Goal: Transaction & Acquisition: Purchase product/service

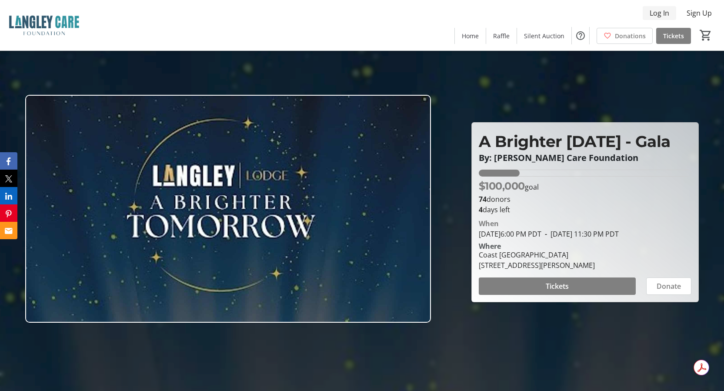
click at [658, 13] on span "Log In" at bounding box center [660, 13] width 20 height 10
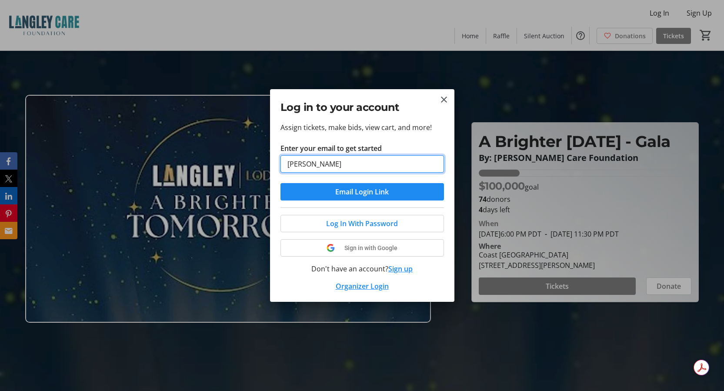
type input "[PERSON_NAME][EMAIL_ADDRESS][PERSON_NAME][DOMAIN_NAME]"
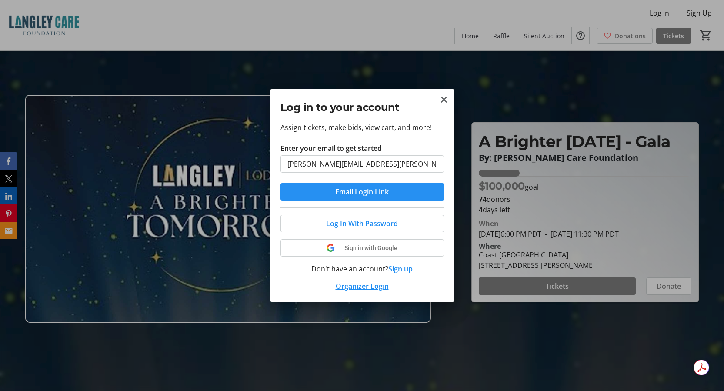
click at [371, 188] on span "Email Login Link" at bounding box center [361, 192] width 53 height 10
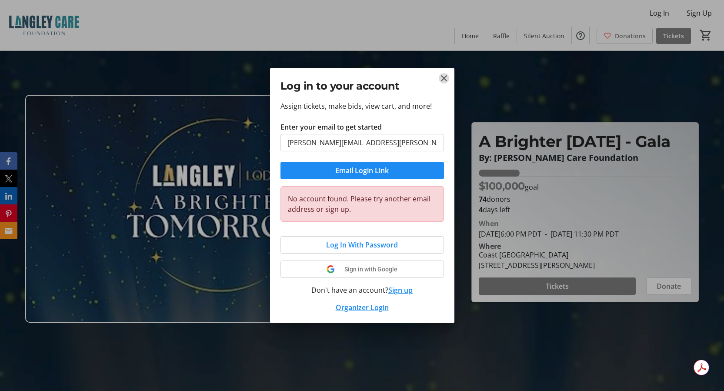
click at [443, 81] on mat-icon "Close" at bounding box center [444, 78] width 10 height 10
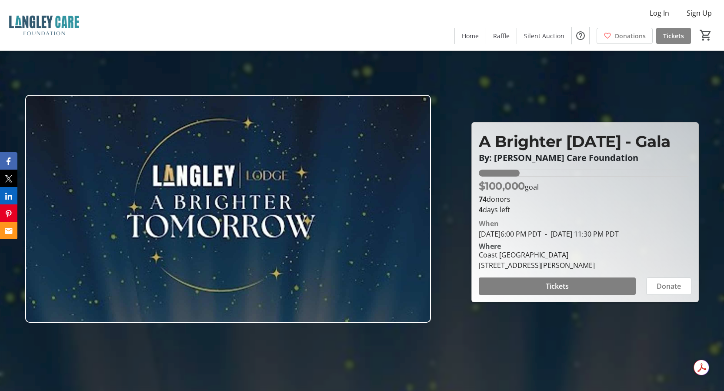
click at [671, 38] on span "Tickets" at bounding box center [673, 35] width 21 height 9
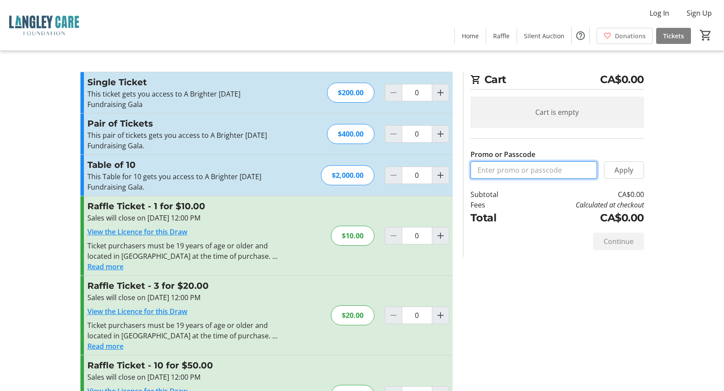
click at [497, 168] on input "Promo or Passcode" at bounding box center [534, 169] width 127 height 17
paste input "CareRx2025"
type input "CareRx2025"
click at [626, 170] on span "Apply" at bounding box center [623, 170] width 19 height 10
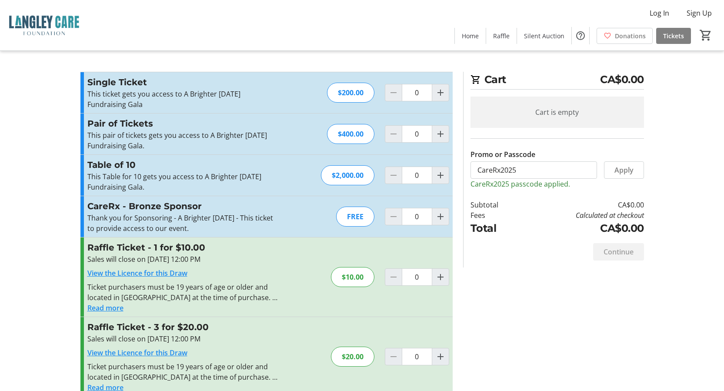
scroll to position [43, 0]
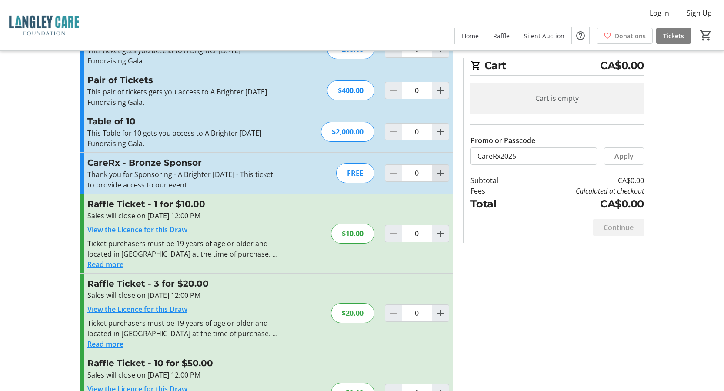
click at [439, 175] on mat-icon "Increment by one" at bounding box center [440, 173] width 10 height 10
click at [441, 175] on mat-icon "Increment by one" at bounding box center [440, 173] width 10 height 10
type input "2"
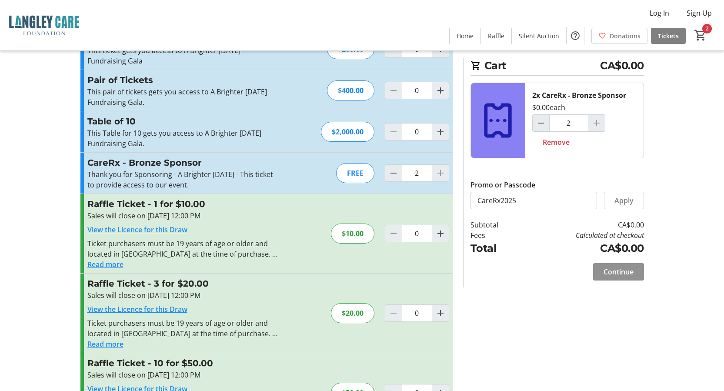
click at [611, 269] on span "Continue" at bounding box center [619, 272] width 30 height 10
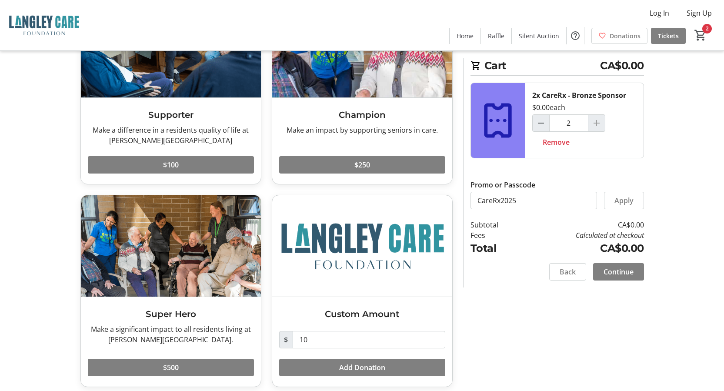
scroll to position [109, 0]
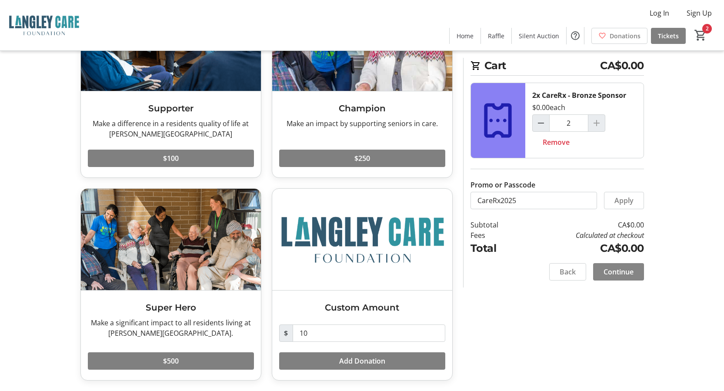
click at [616, 276] on span "Continue" at bounding box center [619, 272] width 30 height 10
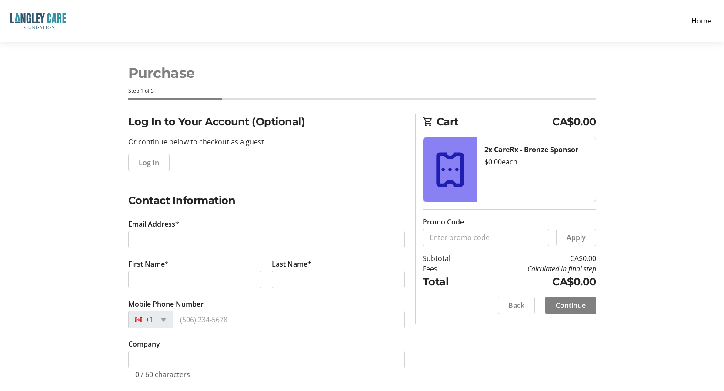
scroll to position [9, 0]
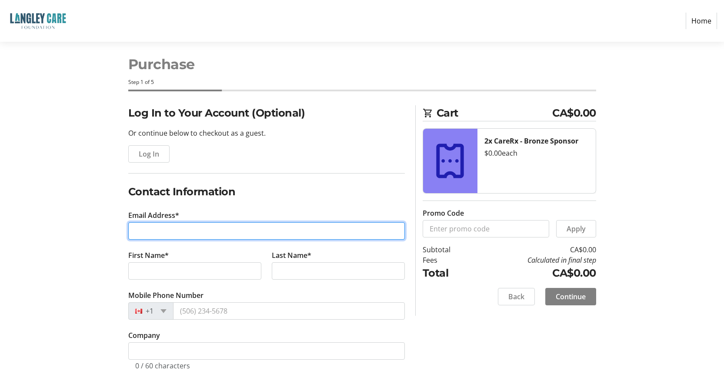
click at [204, 234] on input "Email Address*" at bounding box center [266, 230] width 277 height 17
type input "[PERSON_NAME][EMAIL_ADDRESS][PERSON_NAME][DOMAIN_NAME]"
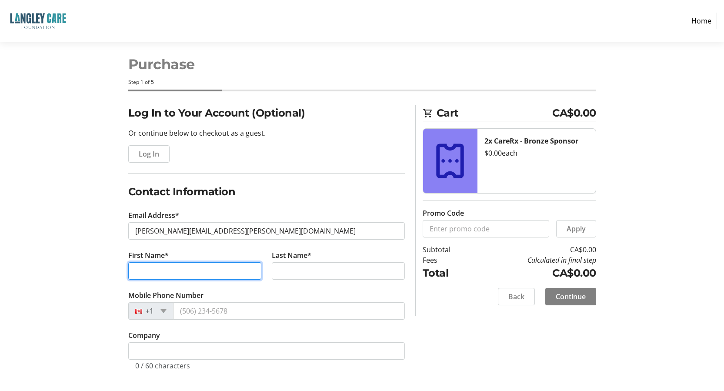
type input "[PERSON_NAME]"
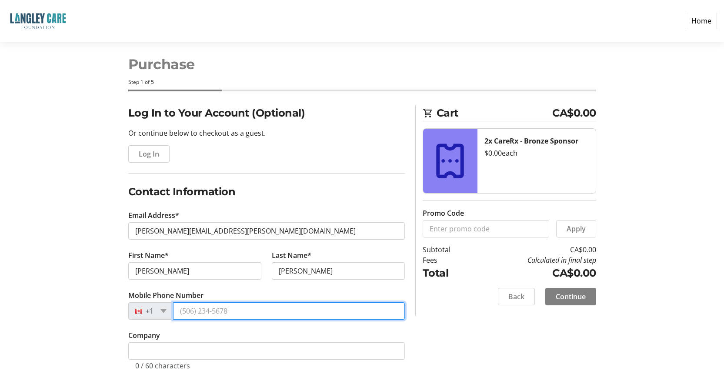
type input "[PHONE_NUMBER]"
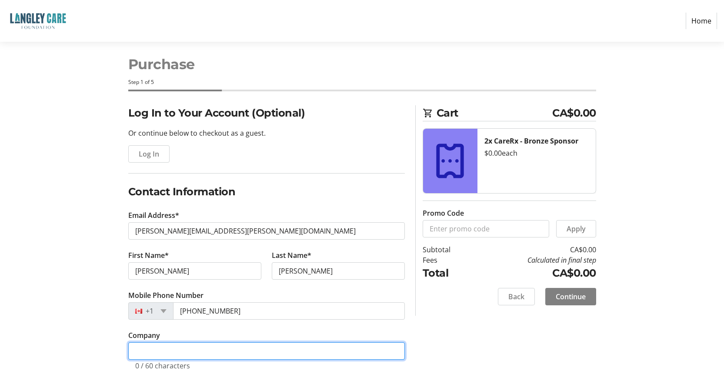
type input "CareRx"
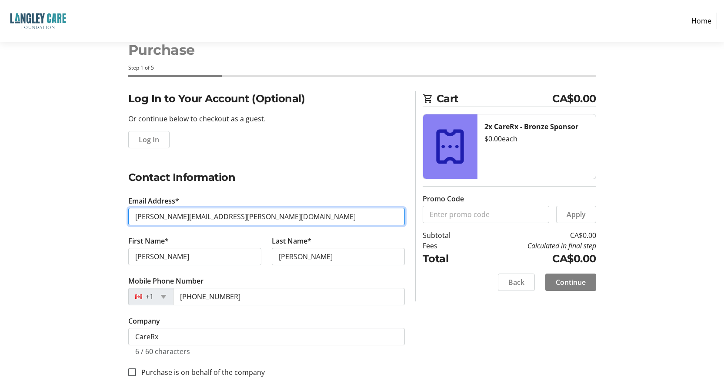
scroll to position [30, 0]
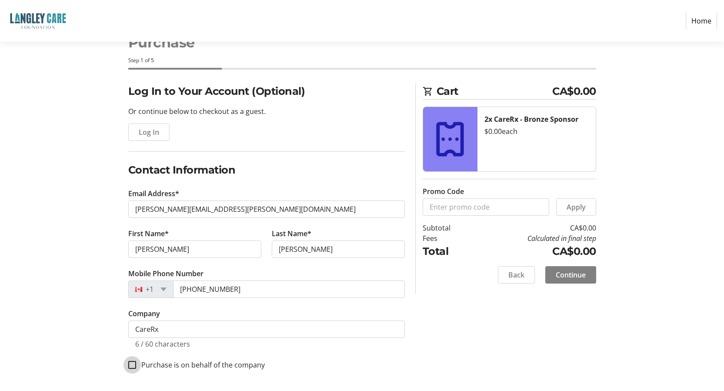
click at [134, 366] on input "Purchase is on behalf of the company" at bounding box center [132, 365] width 8 height 8
checkbox input "true"
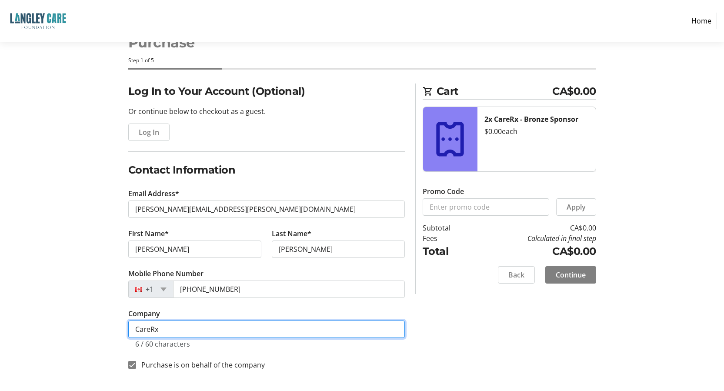
click at [248, 328] on input "CareRx" at bounding box center [266, 329] width 277 height 17
type input "CareRx Enterprises Ltd."
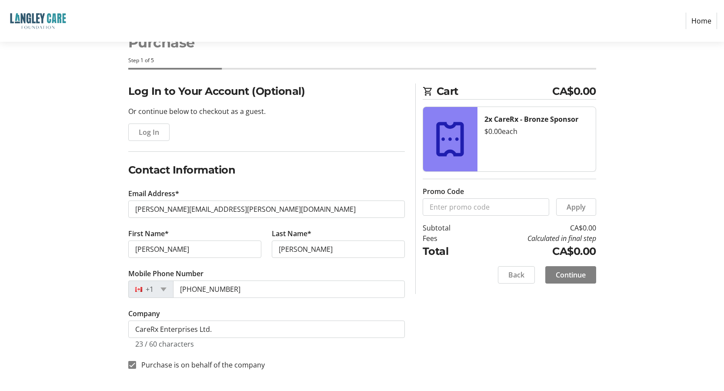
click at [573, 275] on span "Continue" at bounding box center [571, 275] width 30 height 10
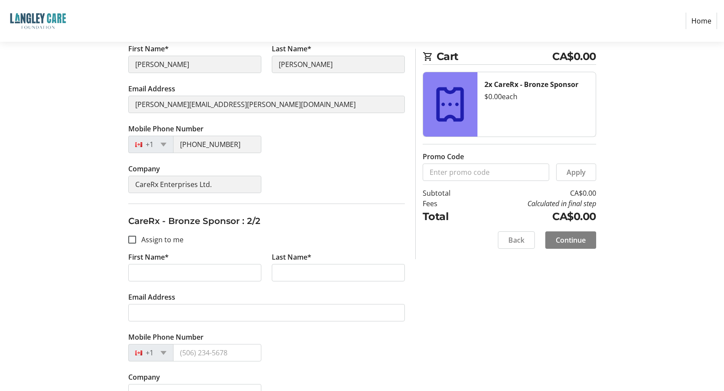
scroll to position [174, 0]
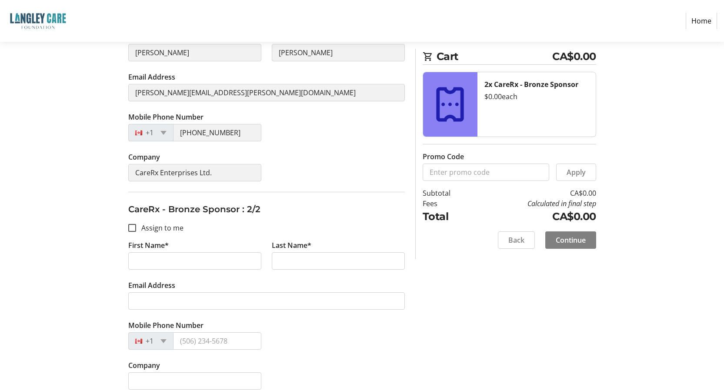
click at [160, 229] on label "Assign to me" at bounding box center [159, 228] width 47 height 10
click at [136, 229] on input "Assign to me" at bounding box center [132, 228] width 8 height 8
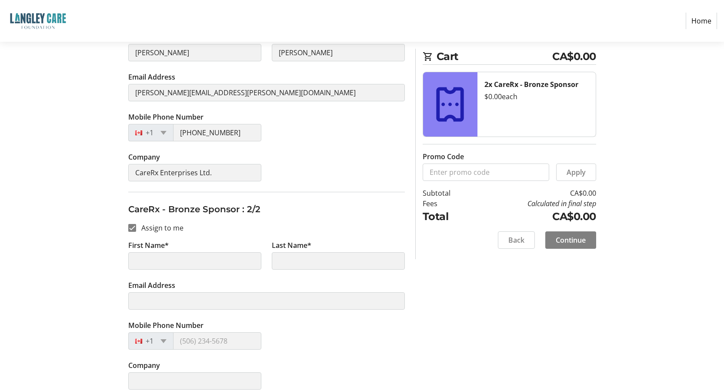
click at [161, 229] on label "Assign to me" at bounding box center [159, 228] width 47 height 10
click at [136, 229] on input "Assign to me" at bounding box center [132, 228] width 8 height 8
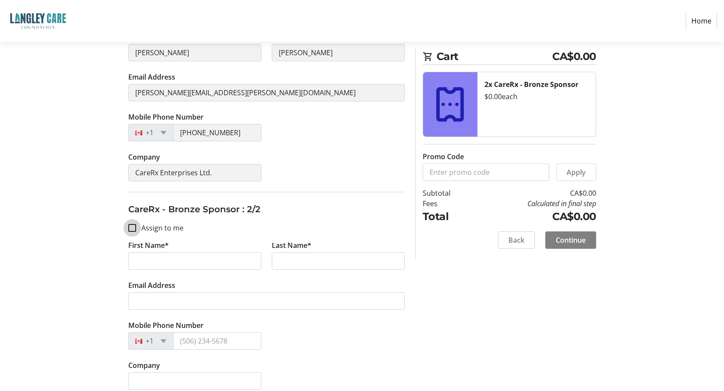
checkbox input "true"
type input "[PERSON_NAME]"
type input "[PERSON_NAME][EMAIL_ADDRESS][PERSON_NAME][DOMAIN_NAME]"
type input "[PHONE_NUMBER]"
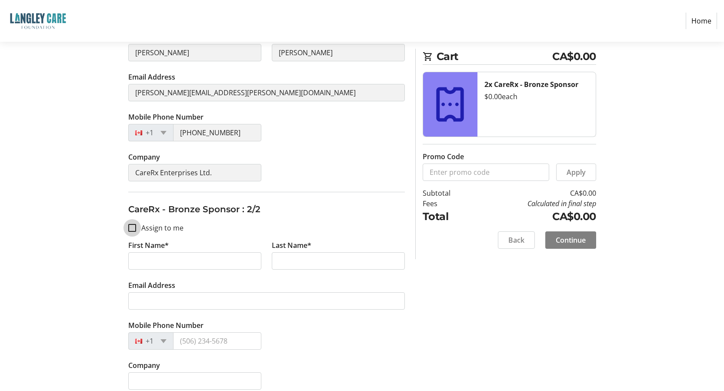
type input "CareRx Enterprises Ltd."
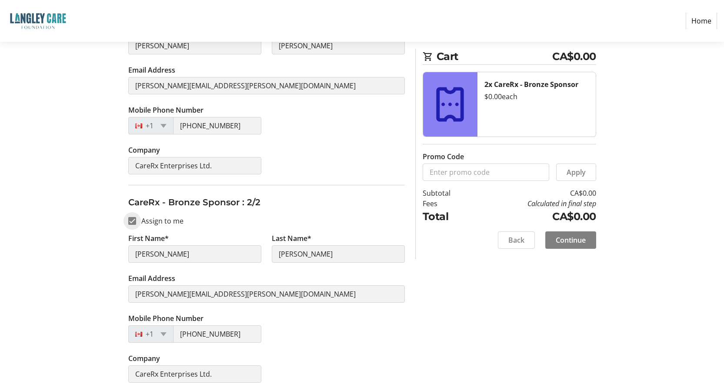
scroll to position [183, 0]
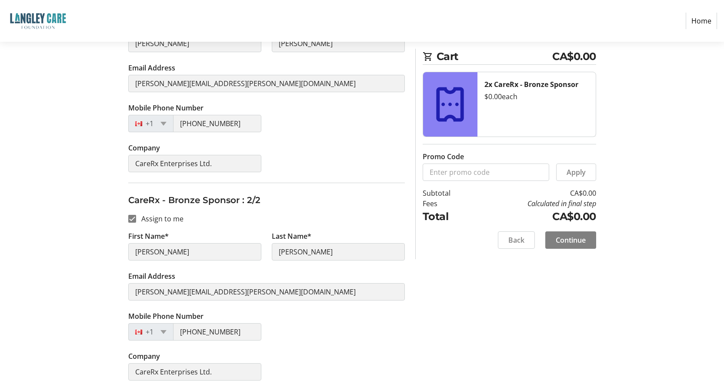
click at [166, 220] on label "Assign to me" at bounding box center [159, 219] width 47 height 10
click at [136, 220] on input "Assign to me" at bounding box center [132, 219] width 8 height 8
checkbox input "false"
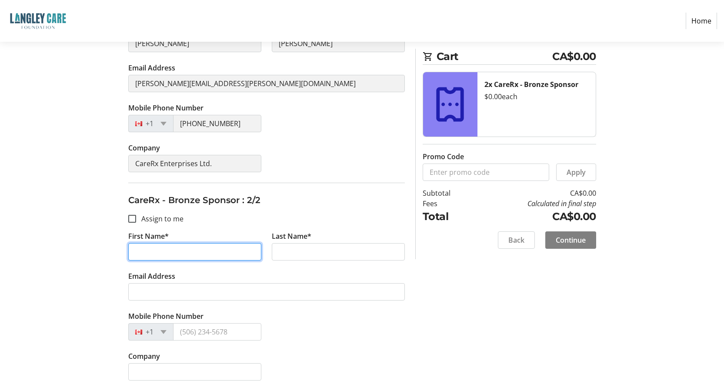
click at [215, 254] on input "First Name*" at bounding box center [194, 251] width 133 height 17
type input "[PERSON_NAME]"
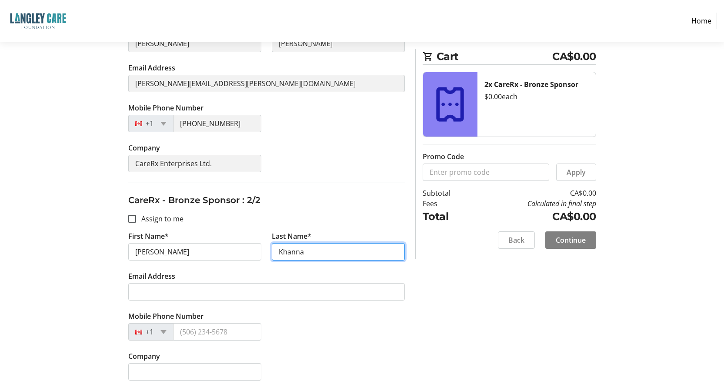
type input "Khanna"
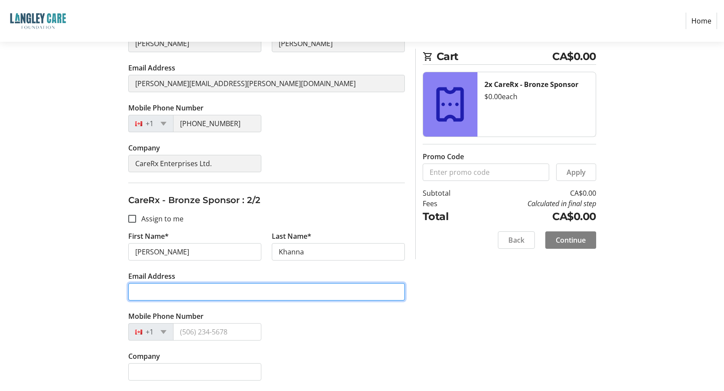
click at [207, 294] on input "Email Address" at bounding box center [266, 291] width 277 height 17
type input "["
type input "[PERSON_NAME][EMAIL_ADDRESS][DOMAIN_NAME]"
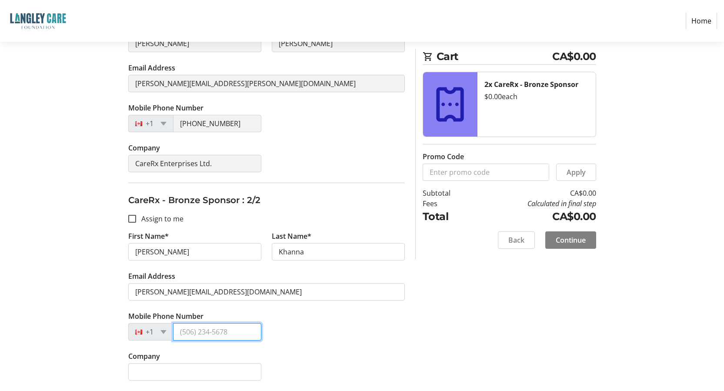
click at [216, 332] on input "Mobile Phone Number" at bounding box center [217, 331] width 88 height 17
paste input "[PHONE_NUMBER]"
type input "[PHONE_NUMBER]"
click at [125, 164] on tr-form-field "Company CareRx Enterprises Ltd." at bounding box center [195, 163] width 144 height 40
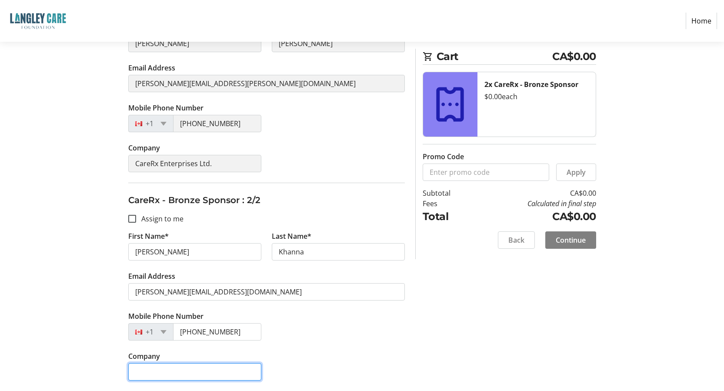
click at [187, 370] on input "Company" at bounding box center [194, 371] width 133 height 17
paste input "CareRx Enterprises Ltd."
type input "CareRx Enterprises Ltd."
click at [365, 351] on div "First Name* [PERSON_NAME] Last Name* Khanna Email Address [PERSON_NAME][EMAIL_A…" at bounding box center [266, 311] width 277 height 160
click at [347, 329] on div "Mobile Phone Number [PHONE_NUMBER]" at bounding box center [266, 331] width 287 height 40
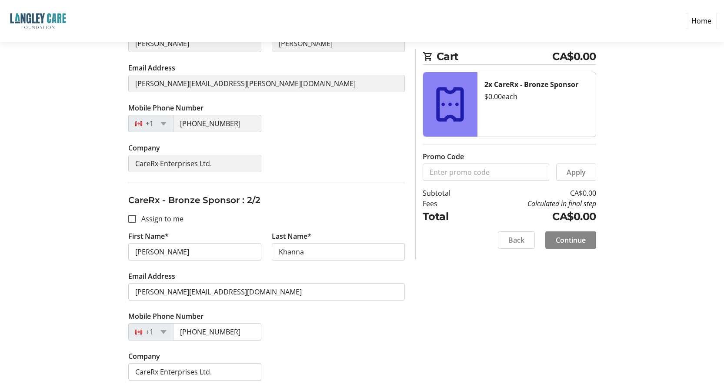
click at [576, 245] on button "Continue" at bounding box center [570, 239] width 51 height 17
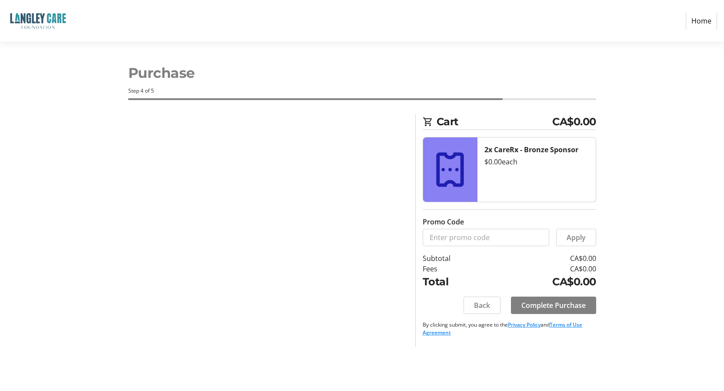
scroll to position [0, 0]
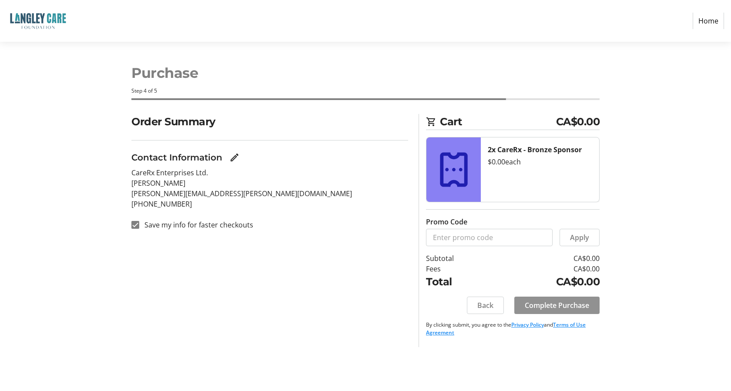
click at [530, 300] on span "Complete Purchase" at bounding box center [556, 305] width 64 height 10
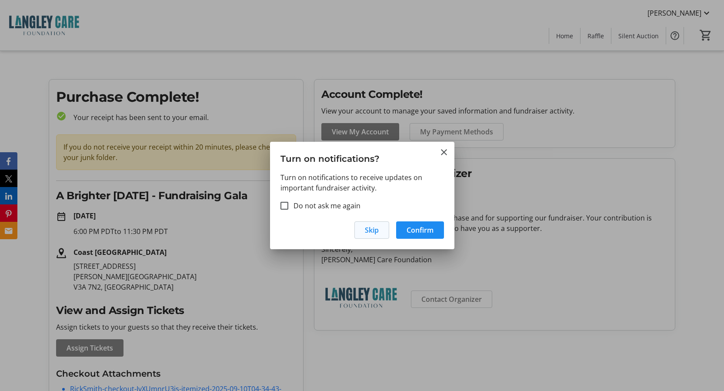
click at [369, 227] on span "Skip" at bounding box center [372, 230] width 14 height 10
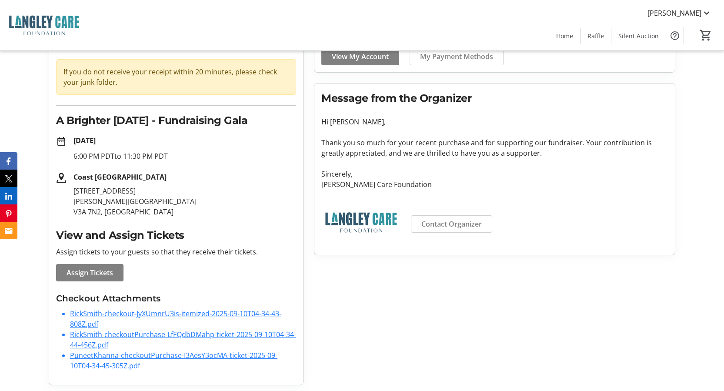
scroll to position [77, 0]
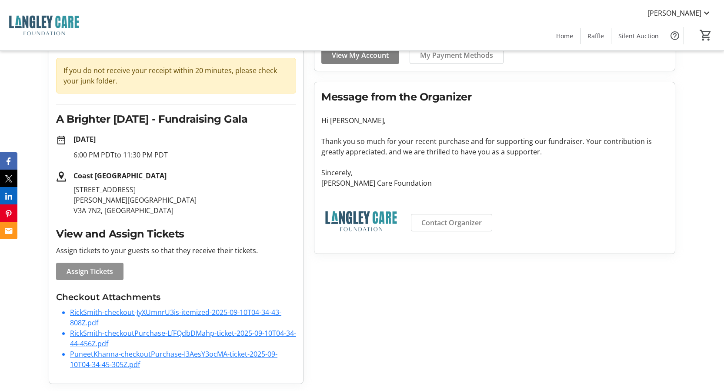
click at [98, 269] on span "Assign Tickets" at bounding box center [90, 271] width 47 height 10
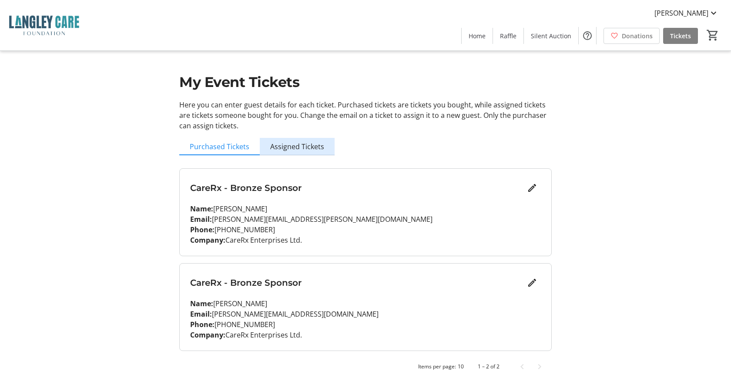
click at [298, 147] on span "Assigned Tickets" at bounding box center [297, 146] width 54 height 7
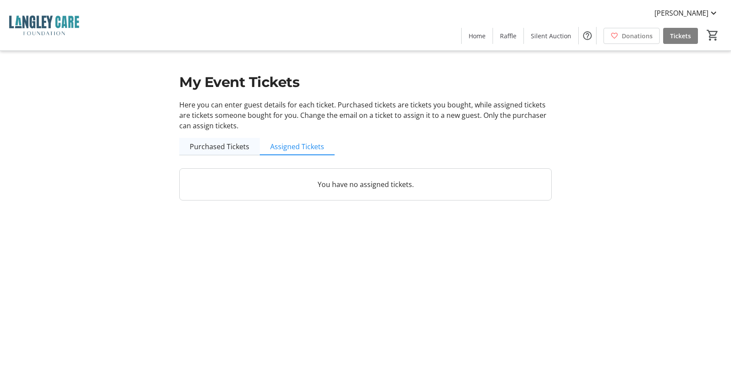
click at [204, 150] on span "Purchased Tickets" at bounding box center [220, 146] width 60 height 7
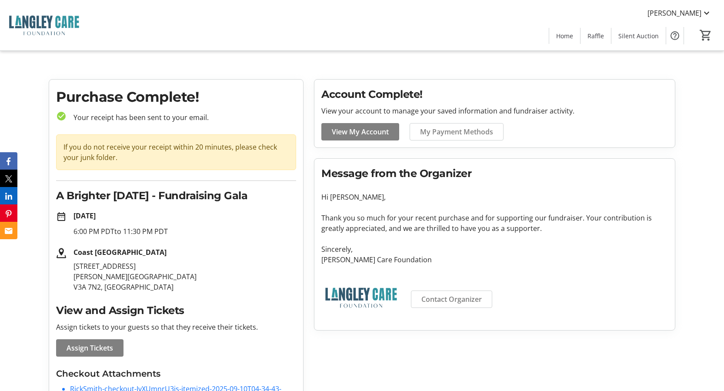
click at [210, 155] on div "If you do not receive your receipt within 20 minutes, please check your junk fo…" at bounding box center [176, 152] width 240 height 36
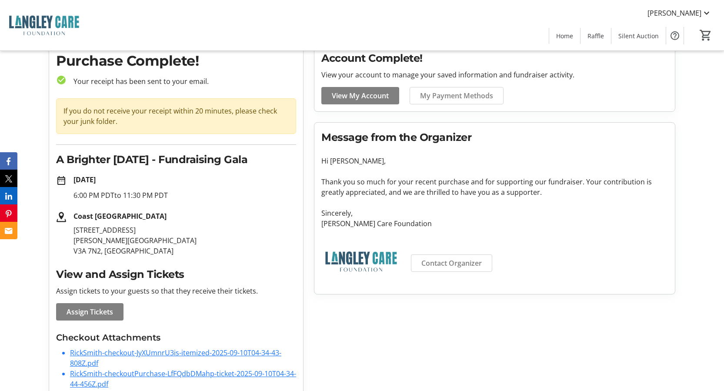
scroll to position [77, 0]
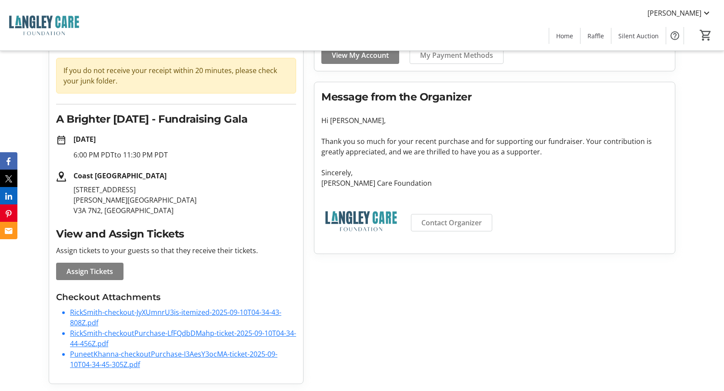
click at [156, 310] on link "RickSmith-checkout-JyXUmnrU3is-itemized-2025-09-10T04-34-43-808Z.pdf" at bounding box center [175, 317] width 211 height 20
click at [150, 334] on link "RickSmith-checkoutPurchase-LfFQdbDMahp-ticket-2025-09-10T04-34-44-456Z.pdf" at bounding box center [183, 338] width 226 height 20
click at [155, 354] on link "PuneetKhanna-checkoutPurchase-I3AesY3ocMA-ticket-2025-09-10T04-34-45-305Z.pdf" at bounding box center [173, 359] width 207 height 20
